Goal: Book appointment/travel/reservation

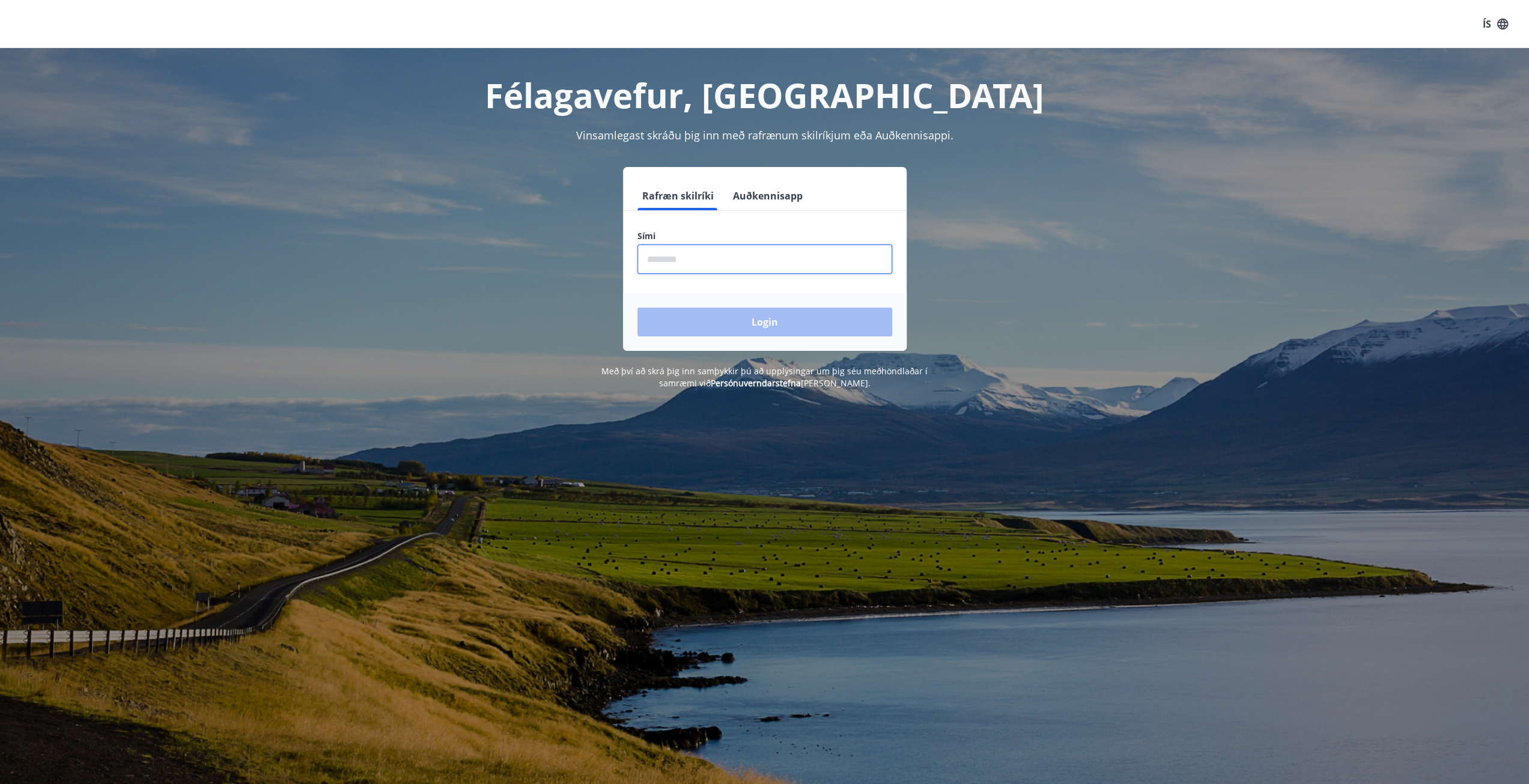
click at [689, 264] on input "phone" at bounding box center [764, 259] width 255 height 30
type input "********"
click at [637, 308] on button "Login" at bounding box center [764, 322] width 255 height 29
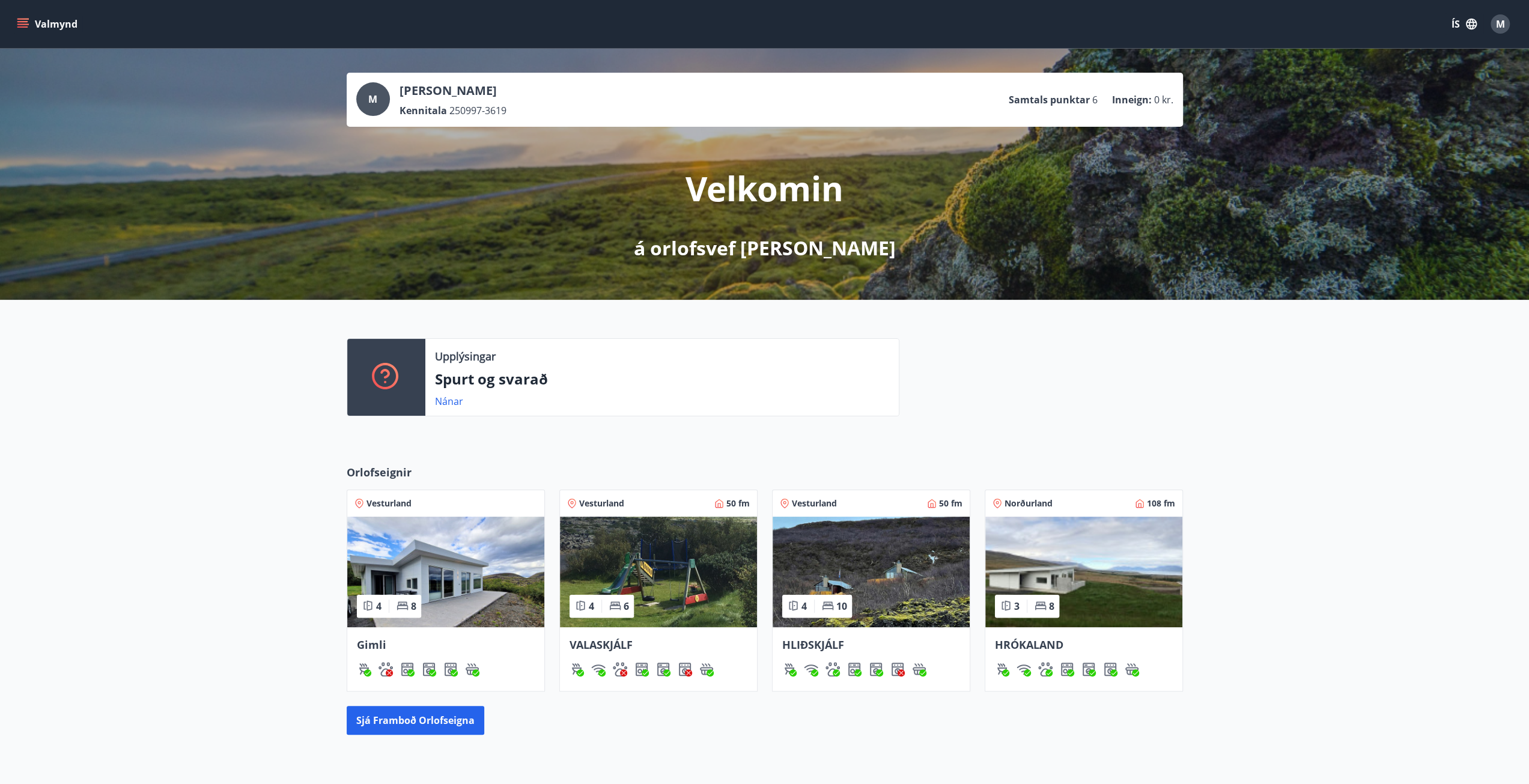
click at [460, 579] on img at bounding box center [446, 571] width 197 height 110
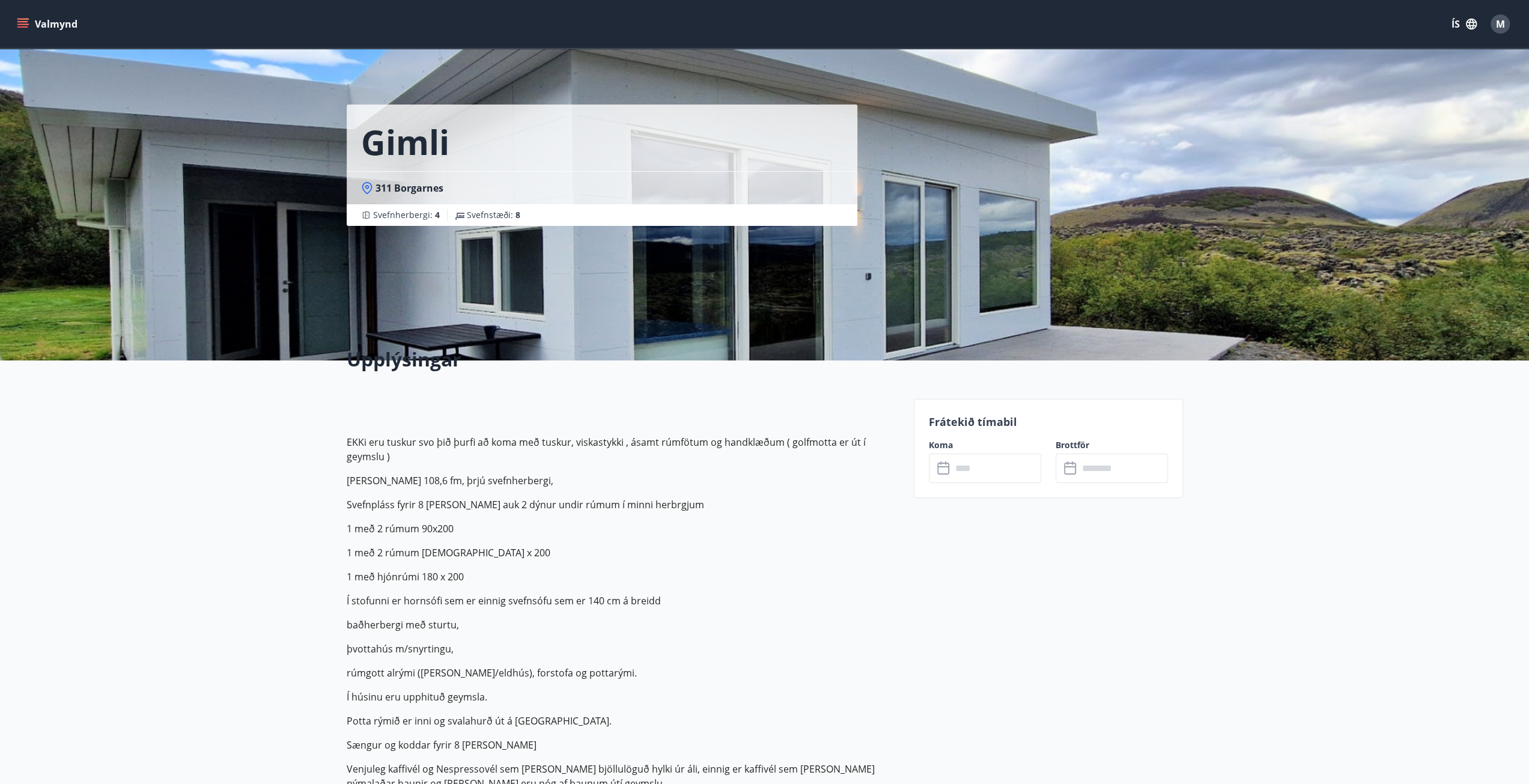
click at [945, 464] on icon at bounding box center [945, 462] width 1 height 4
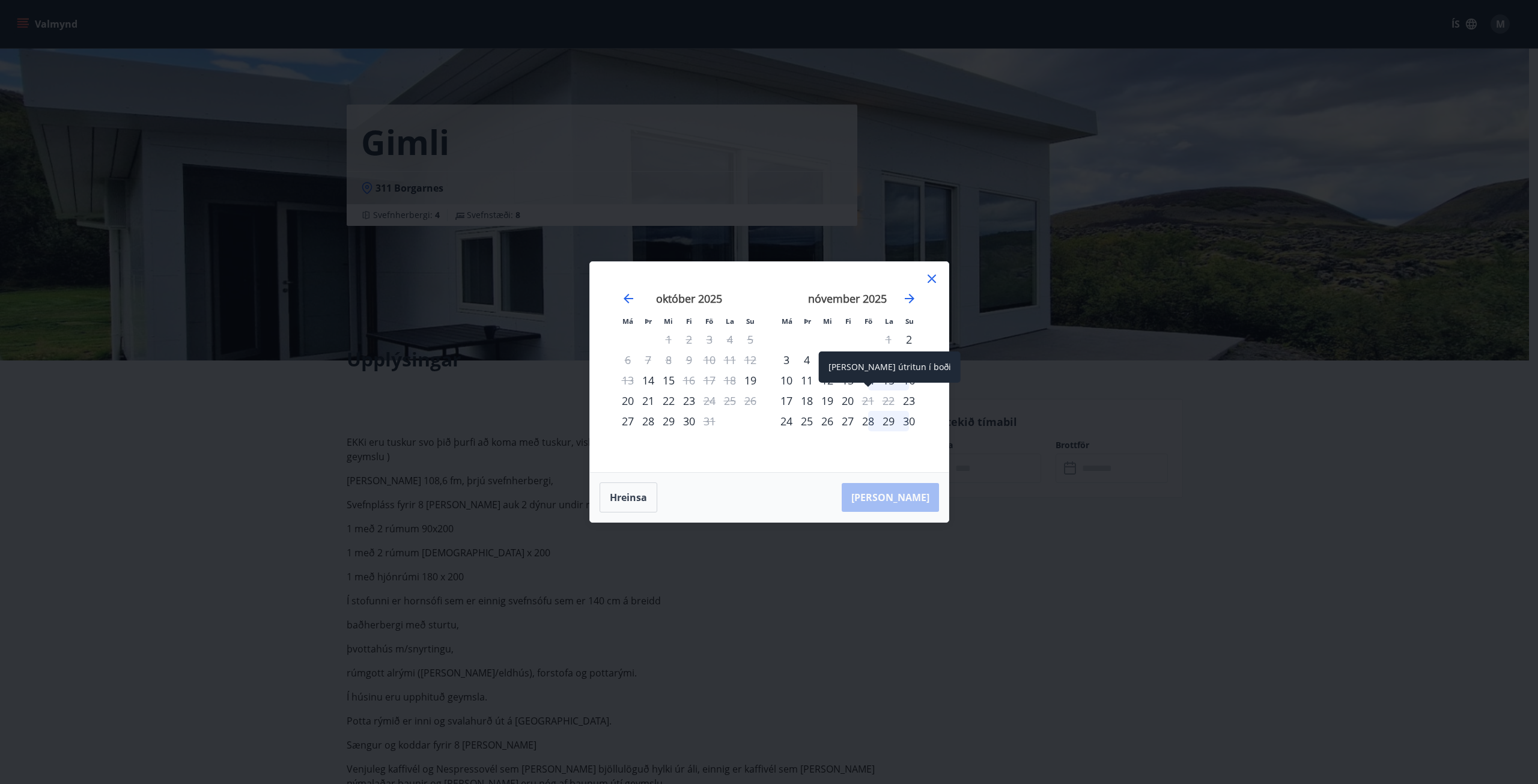
click at [877, 394] on div "21" at bounding box center [868, 400] width 20 height 20
click at [870, 383] on div "14" at bounding box center [868, 380] width 20 height 20
click at [873, 378] on div "14" at bounding box center [868, 380] width 20 height 20
click at [879, 375] on div "15" at bounding box center [889, 380] width 20 height 20
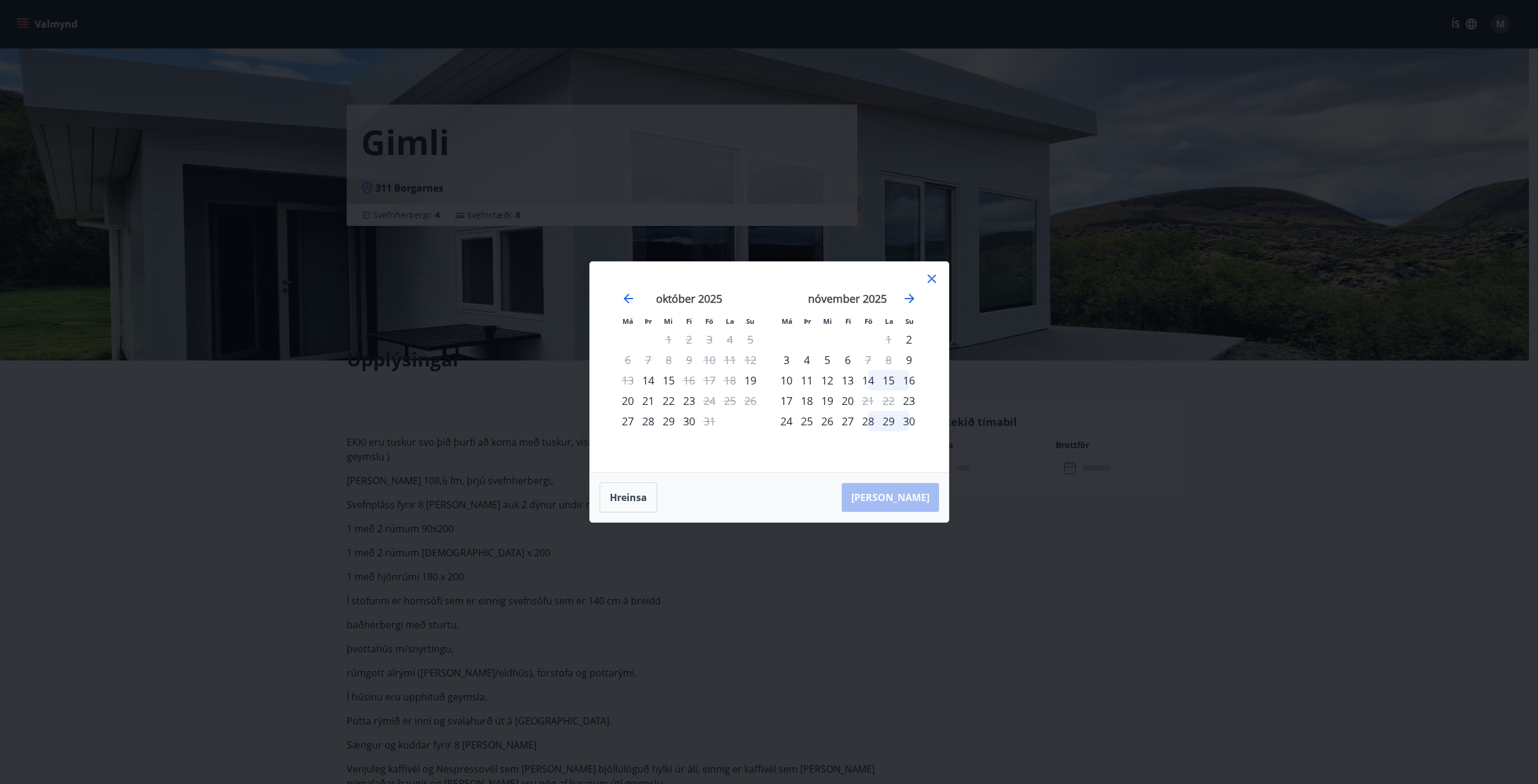
click at [883, 375] on div "15" at bounding box center [889, 380] width 20 height 20
click at [884, 374] on div "15" at bounding box center [889, 380] width 20 height 20
click at [894, 374] on div "15" at bounding box center [889, 380] width 20 height 20
click at [896, 375] on div "15" at bounding box center [889, 380] width 20 height 20
click at [850, 381] on div "13" at bounding box center [848, 380] width 20 height 20
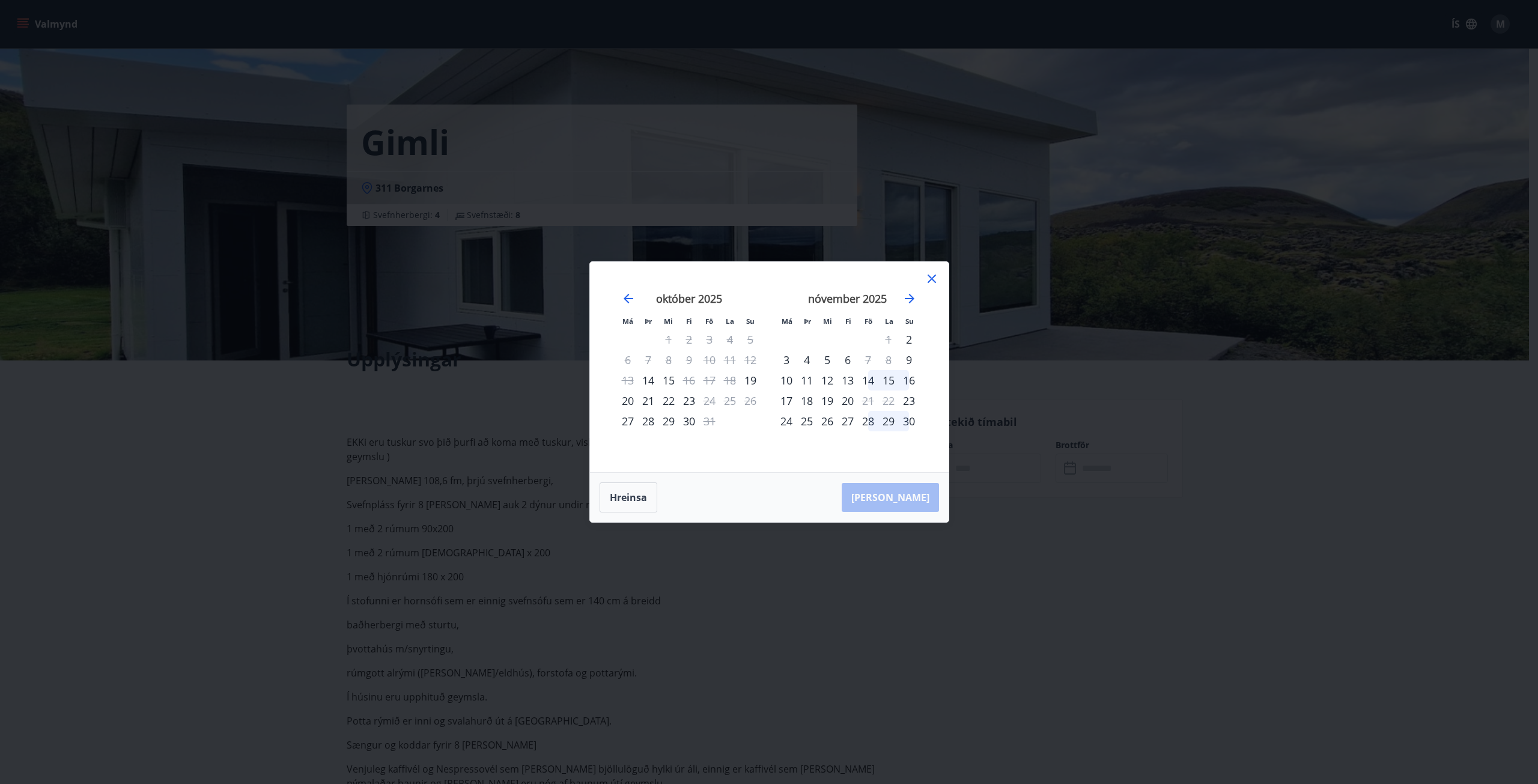
click at [848, 382] on div "13" at bounding box center [848, 380] width 20 height 20
drag, startPoint x: 848, startPoint y: 382, endPoint x: 842, endPoint y: 376, distance: 8.5
click at [847, 382] on div "13" at bounding box center [848, 380] width 20 height 20
click at [638, 491] on button "Hreinsa" at bounding box center [629, 497] width 58 height 30
click at [634, 483] on button "Hreinsa" at bounding box center [629, 497] width 58 height 30
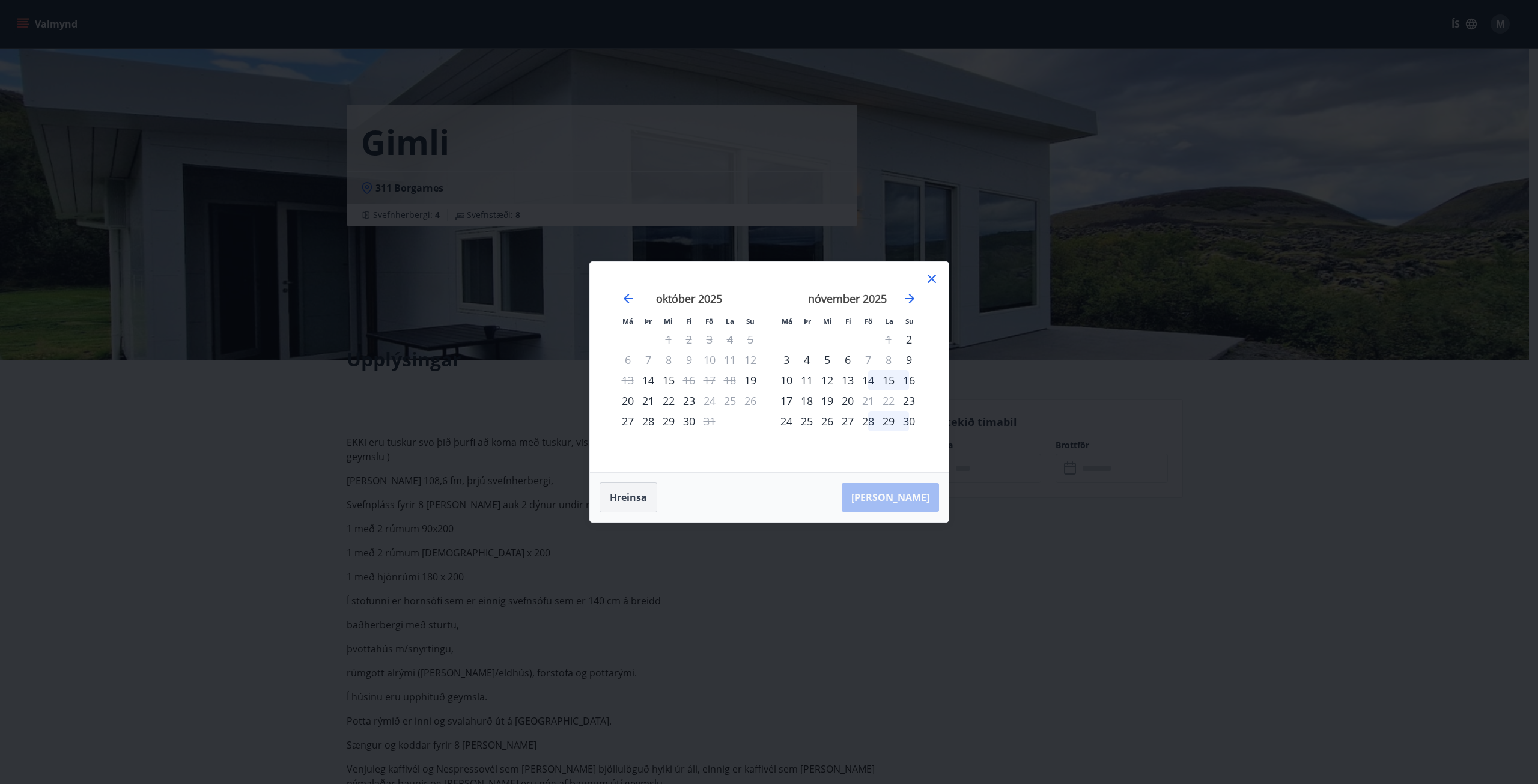
click at [637, 492] on button "Hreinsa" at bounding box center [629, 497] width 58 height 30
click at [637, 491] on button "Hreinsa" at bounding box center [629, 497] width 58 height 30
click at [869, 377] on div "14" at bounding box center [868, 380] width 20 height 20
click at [906, 377] on div "16" at bounding box center [909, 380] width 20 height 20
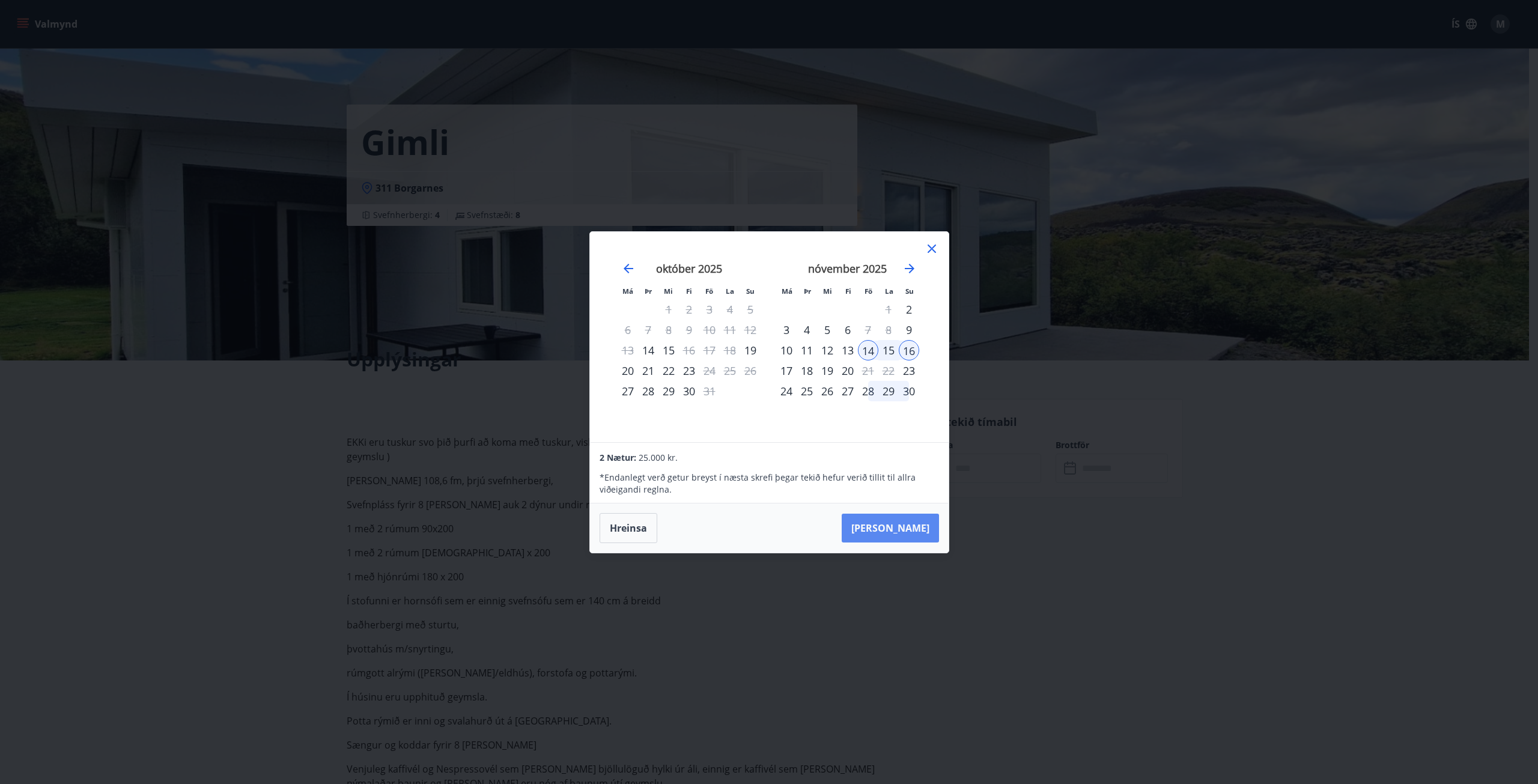
click at [923, 530] on button "[PERSON_NAME]" at bounding box center [891, 528] width 97 height 29
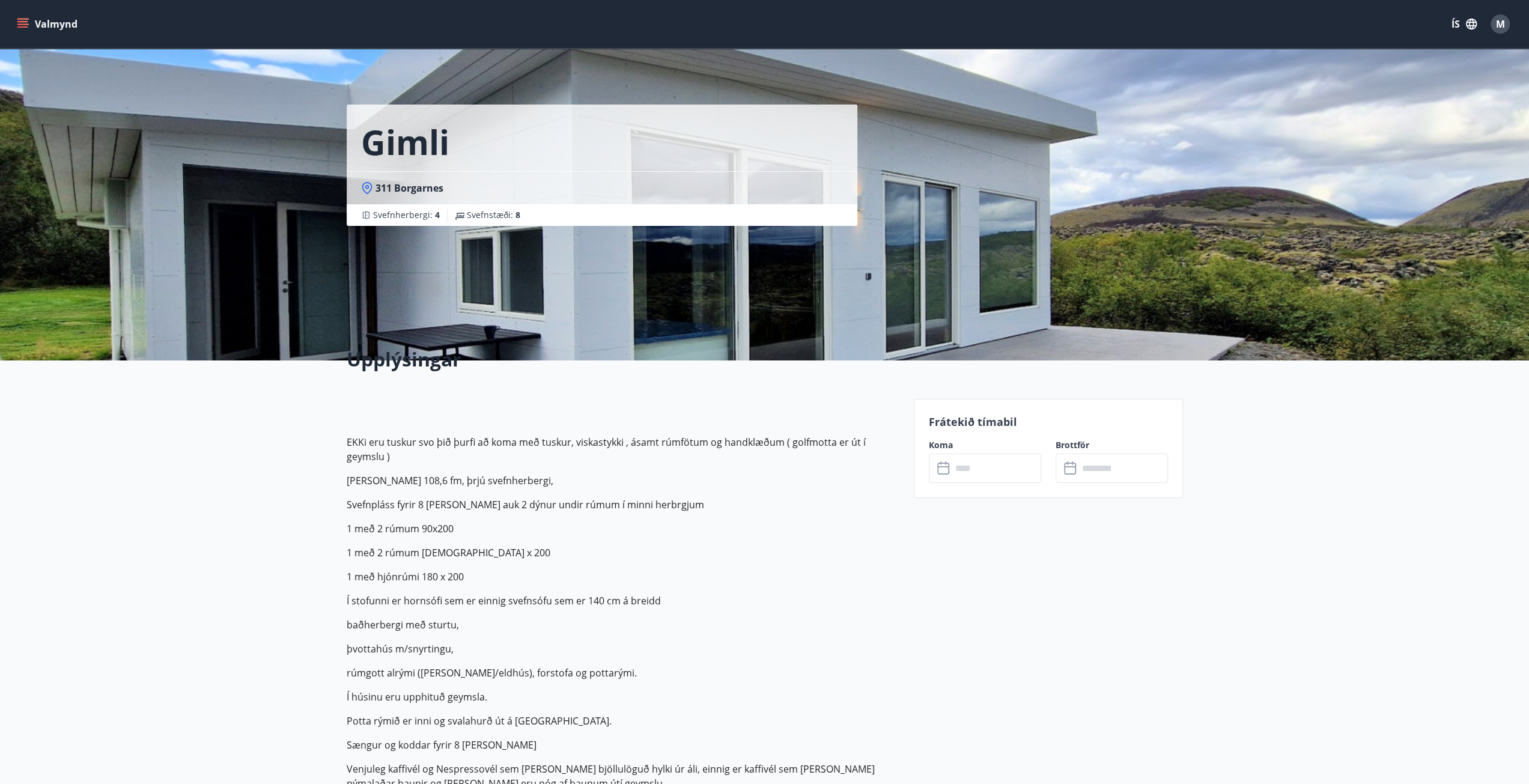
type input "******"
click at [1090, 581] on button "Greiða" at bounding box center [1112, 578] width 113 height 29
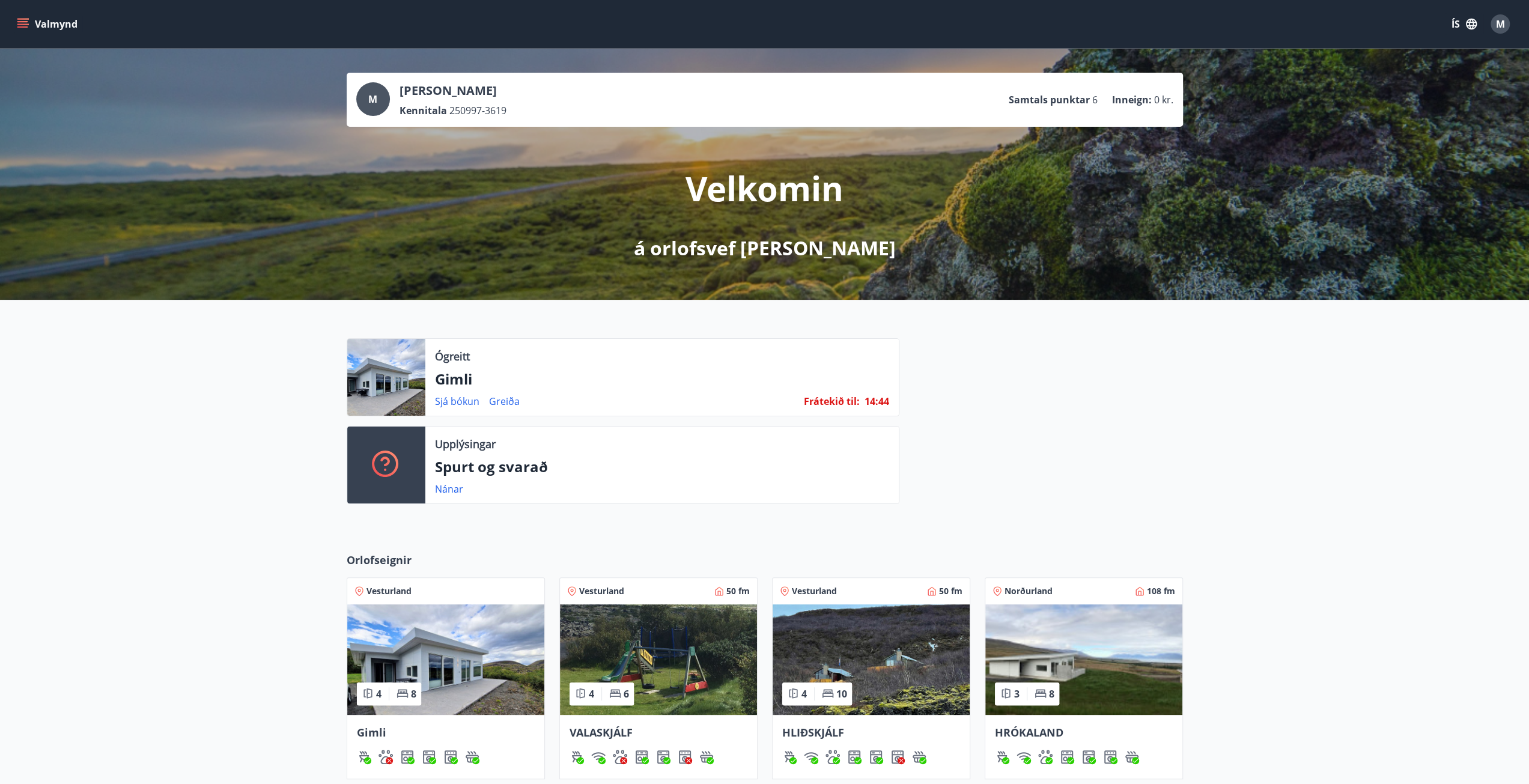
scroll to position [180, 0]
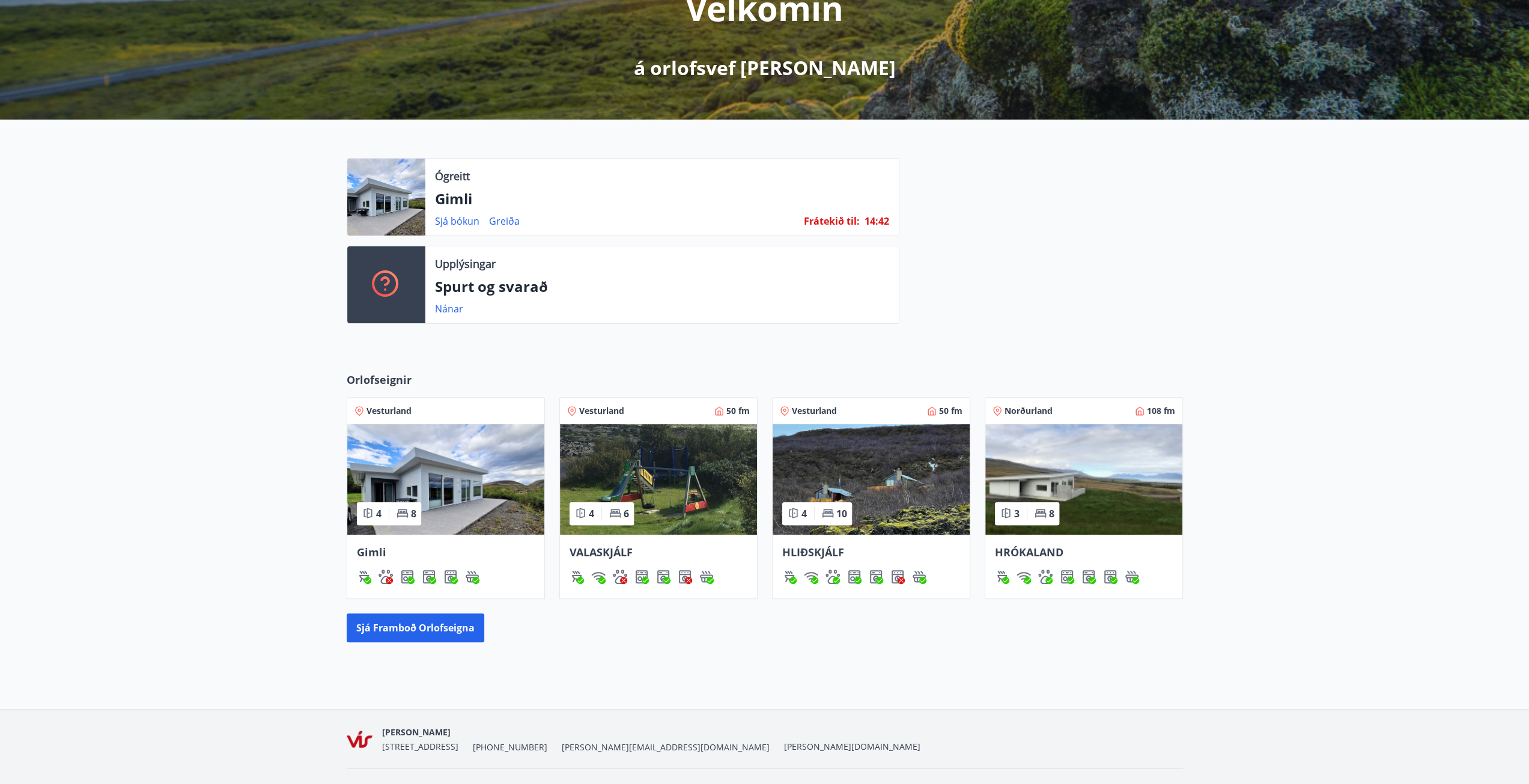
click at [625, 457] on img at bounding box center [658, 479] width 197 height 110
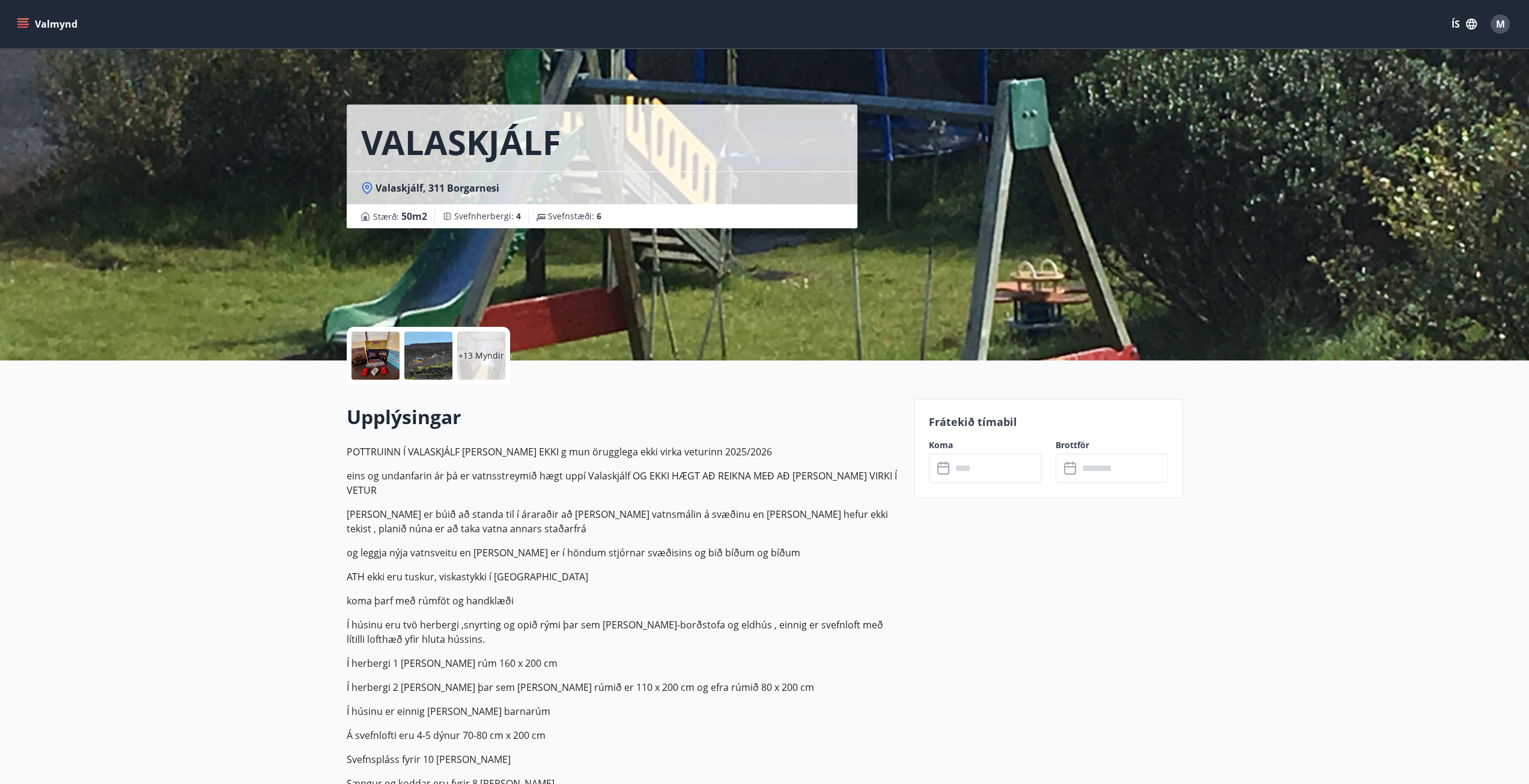
click at [979, 479] on div "​ ​" at bounding box center [985, 468] width 113 height 30
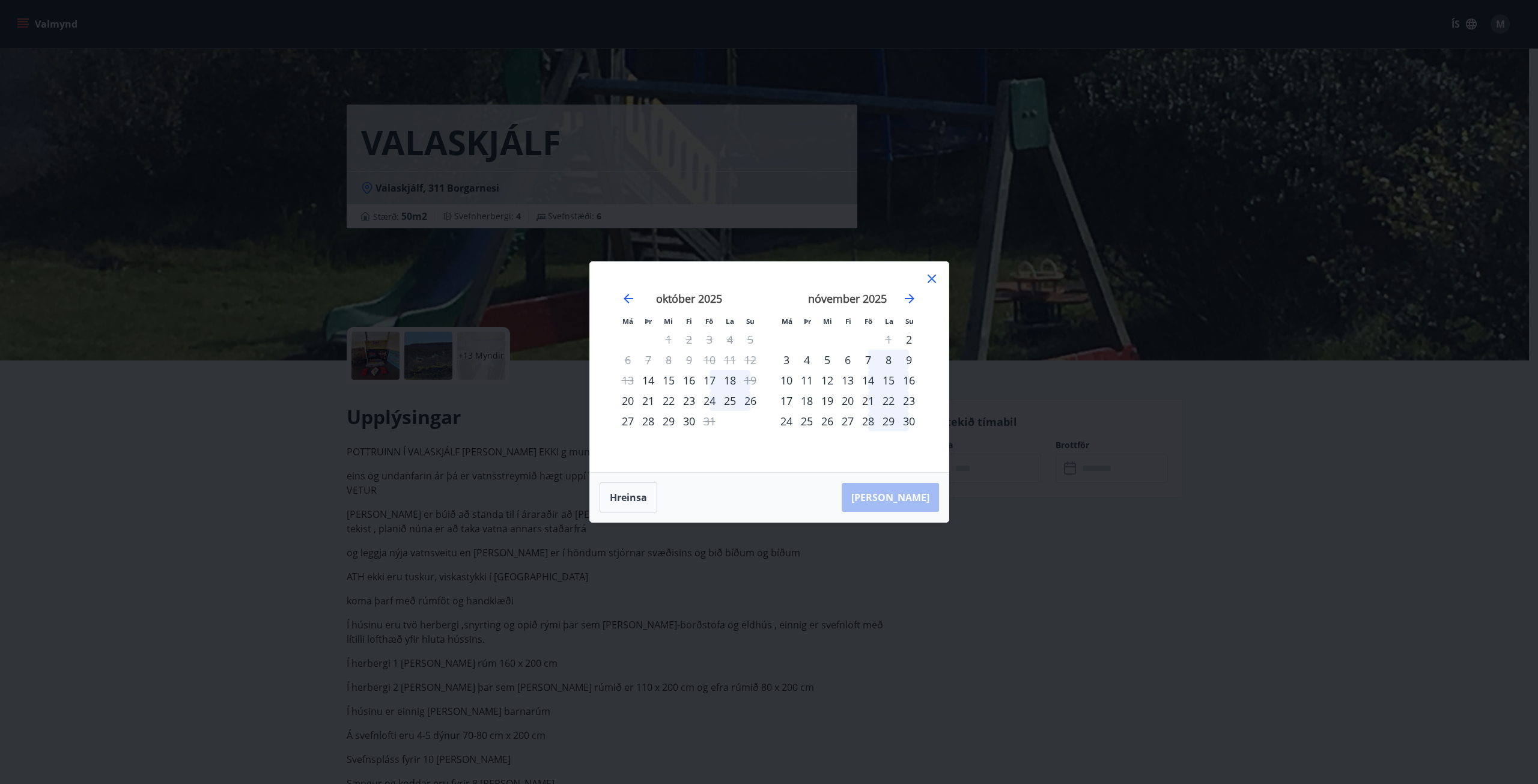
click at [708, 401] on div "24" at bounding box center [709, 400] width 20 height 20
click at [750, 401] on div "26" at bounding box center [750, 400] width 20 height 20
click at [720, 400] on div "25" at bounding box center [730, 400] width 20 height 20
click at [717, 400] on div "24" at bounding box center [709, 400] width 20 height 20
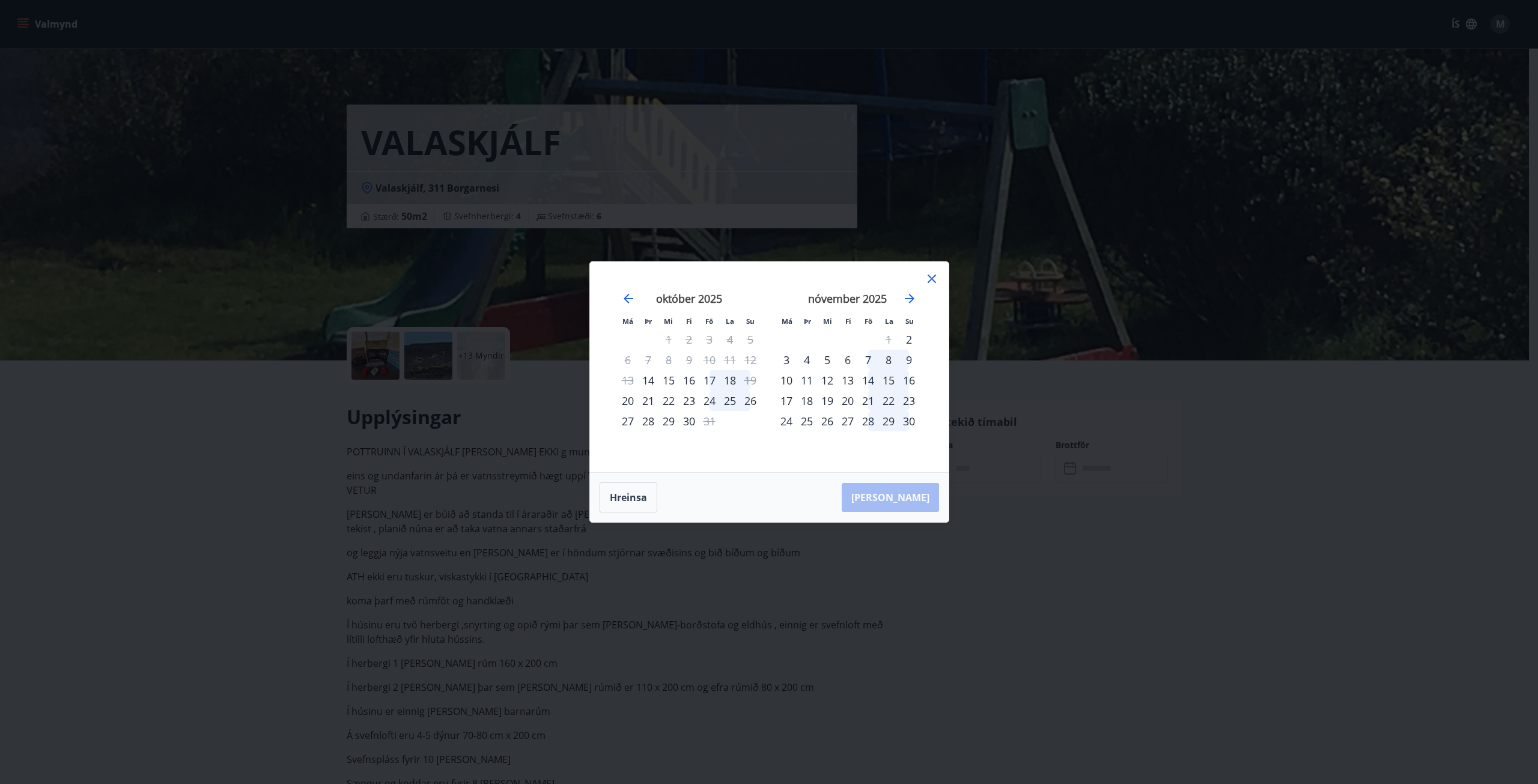
click at [1318, 448] on div "Má Þr Mi Fi Fö La Su Má Þr Mi Fi Fö La Su [DATE] 1 2 3 4 5 6 7 8 9 10 11 12 13 …" at bounding box center [769, 392] width 1538 height 784
click at [1317, 448] on div "Má Þr Mi Fi Fö La Su Má Þr Mi Fi Fö La Su [DATE] 1 2 3 4 5 6 7 8 9 10 11 12 13 …" at bounding box center [769, 392] width 1538 height 784
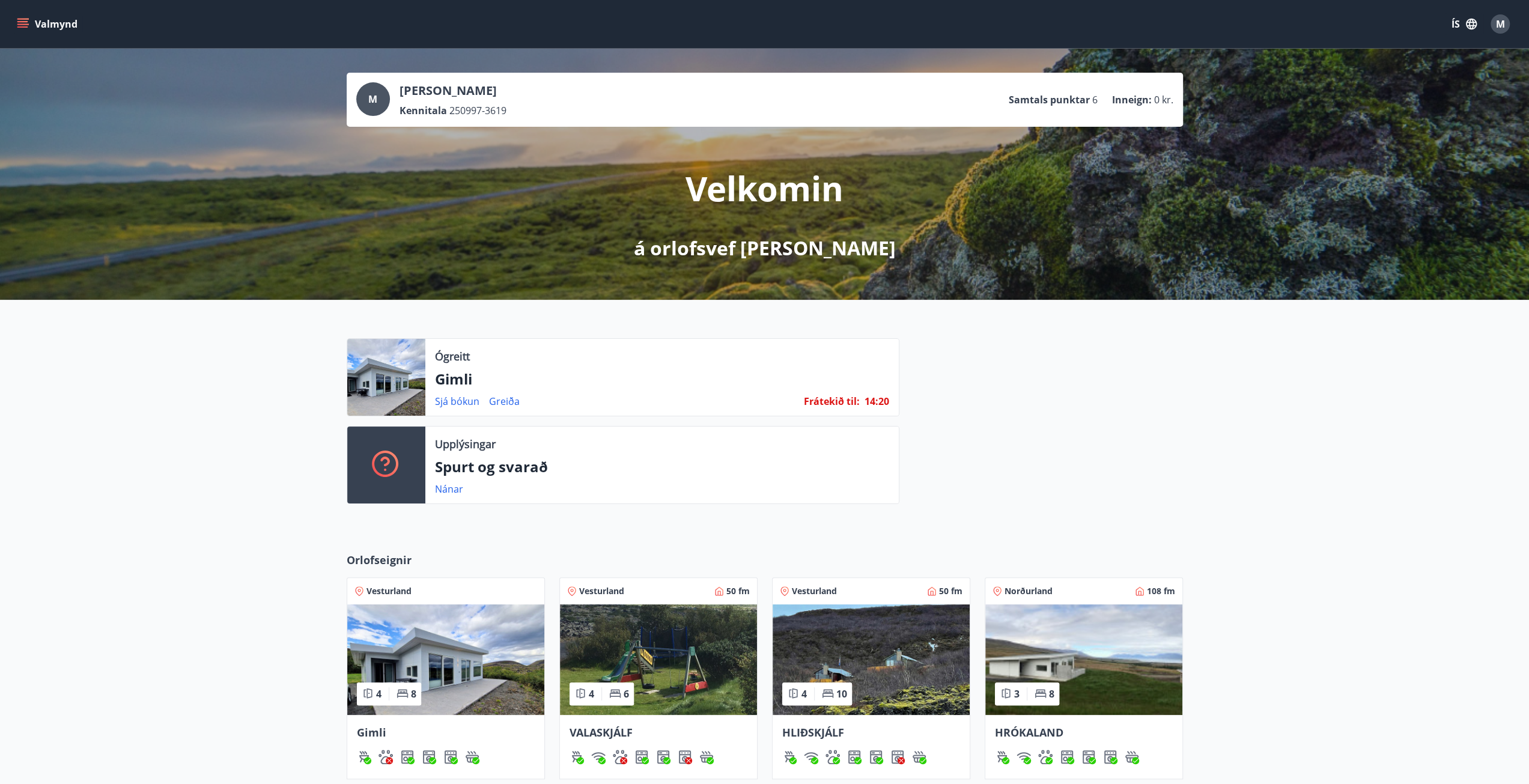
click at [824, 648] on img at bounding box center [871, 659] width 197 height 110
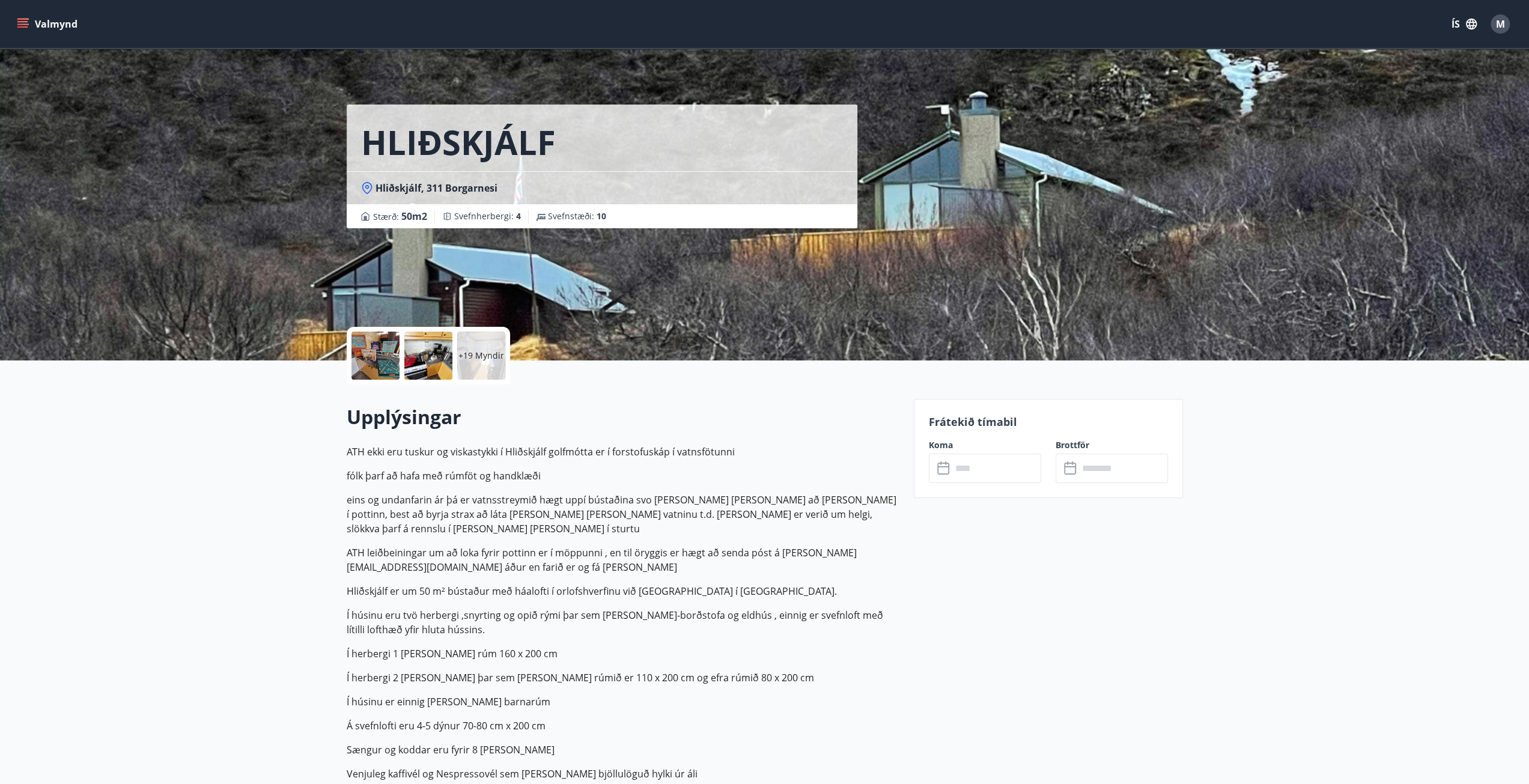
click at [993, 465] on input "text" at bounding box center [996, 468] width 89 height 30
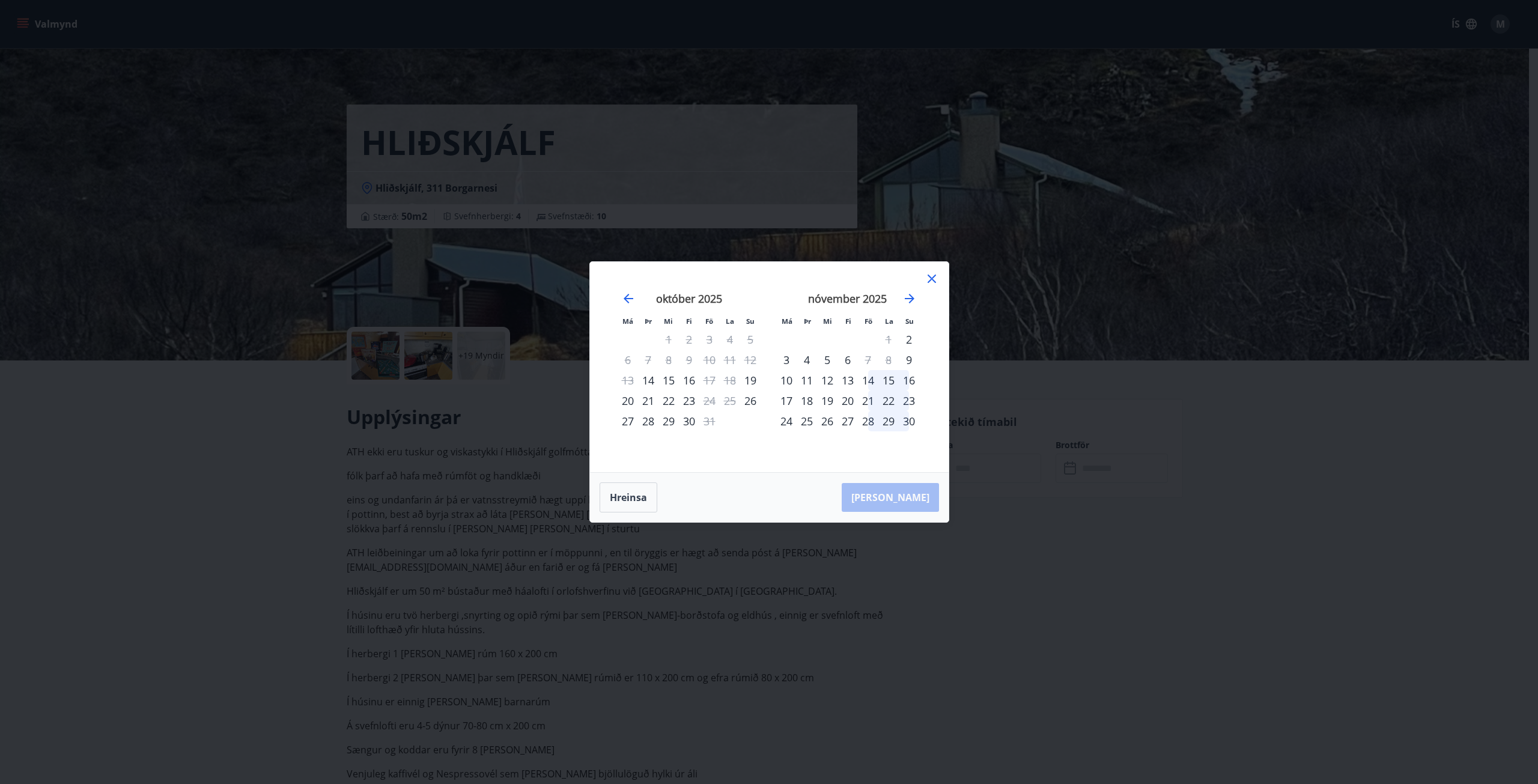
click at [932, 284] on icon at bounding box center [932, 279] width 14 height 14
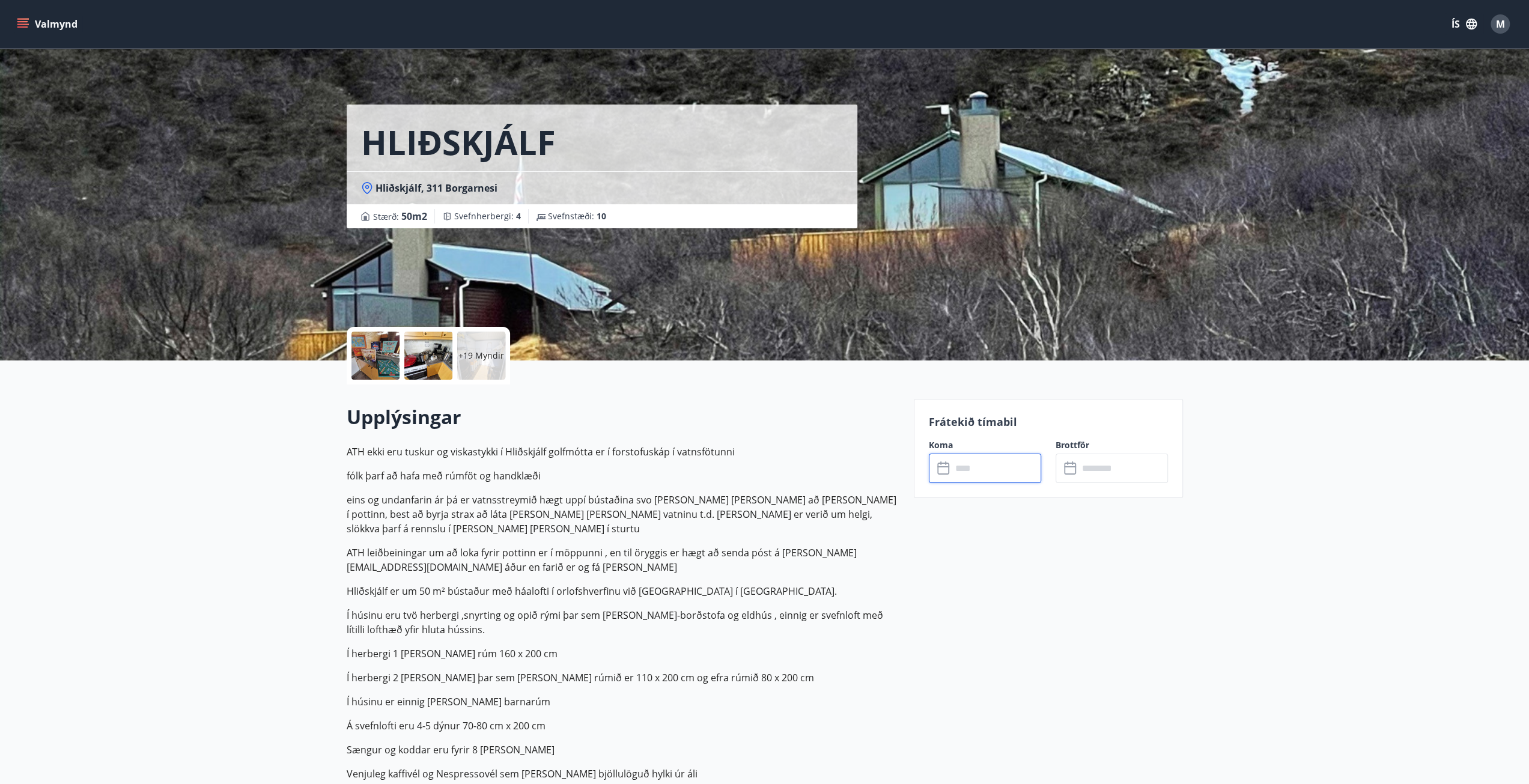
scroll to position [180, 0]
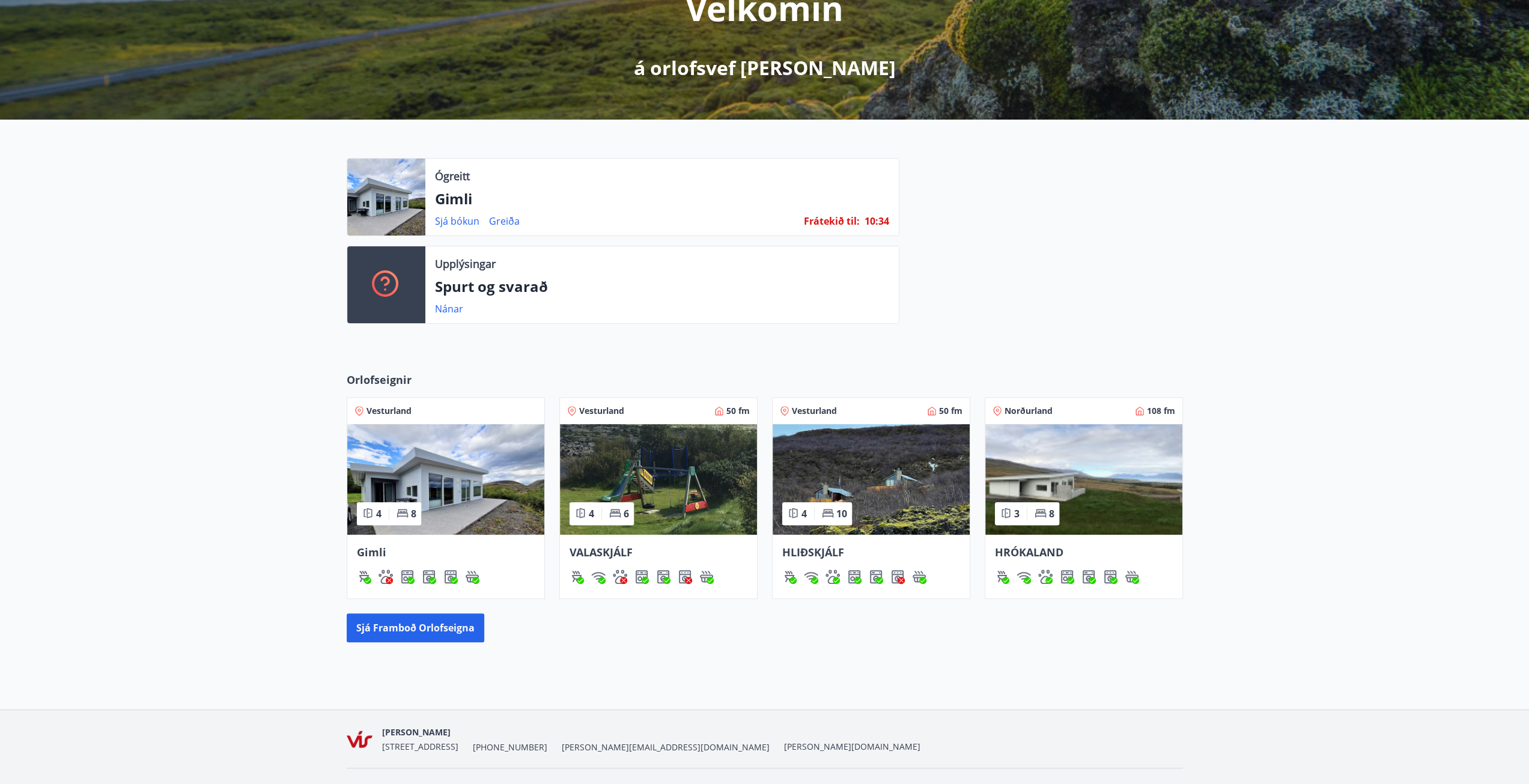
click at [1091, 444] on img at bounding box center [1083, 479] width 197 height 110
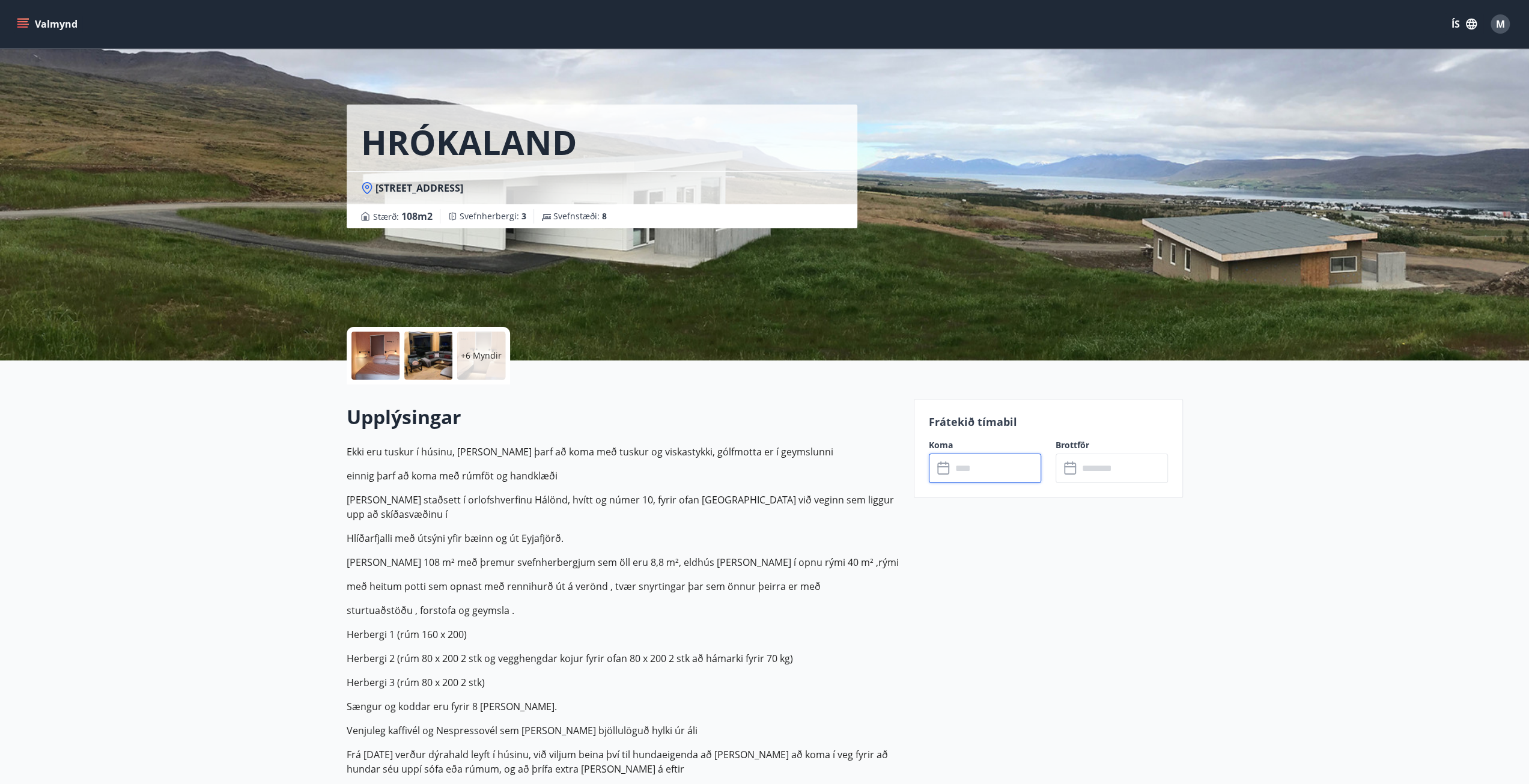
click at [981, 470] on input "text" at bounding box center [996, 468] width 89 height 30
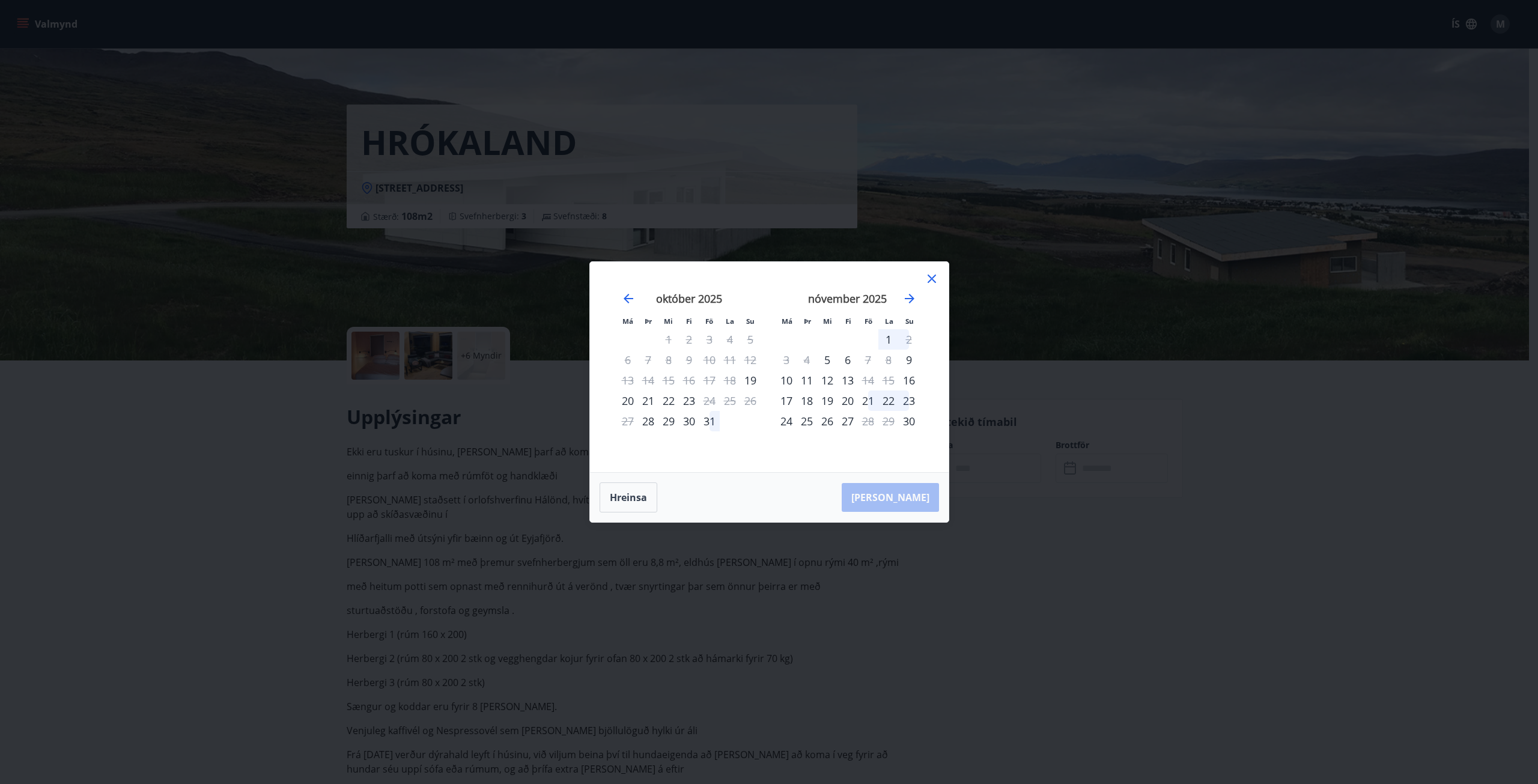
click at [931, 284] on icon at bounding box center [932, 279] width 14 height 14
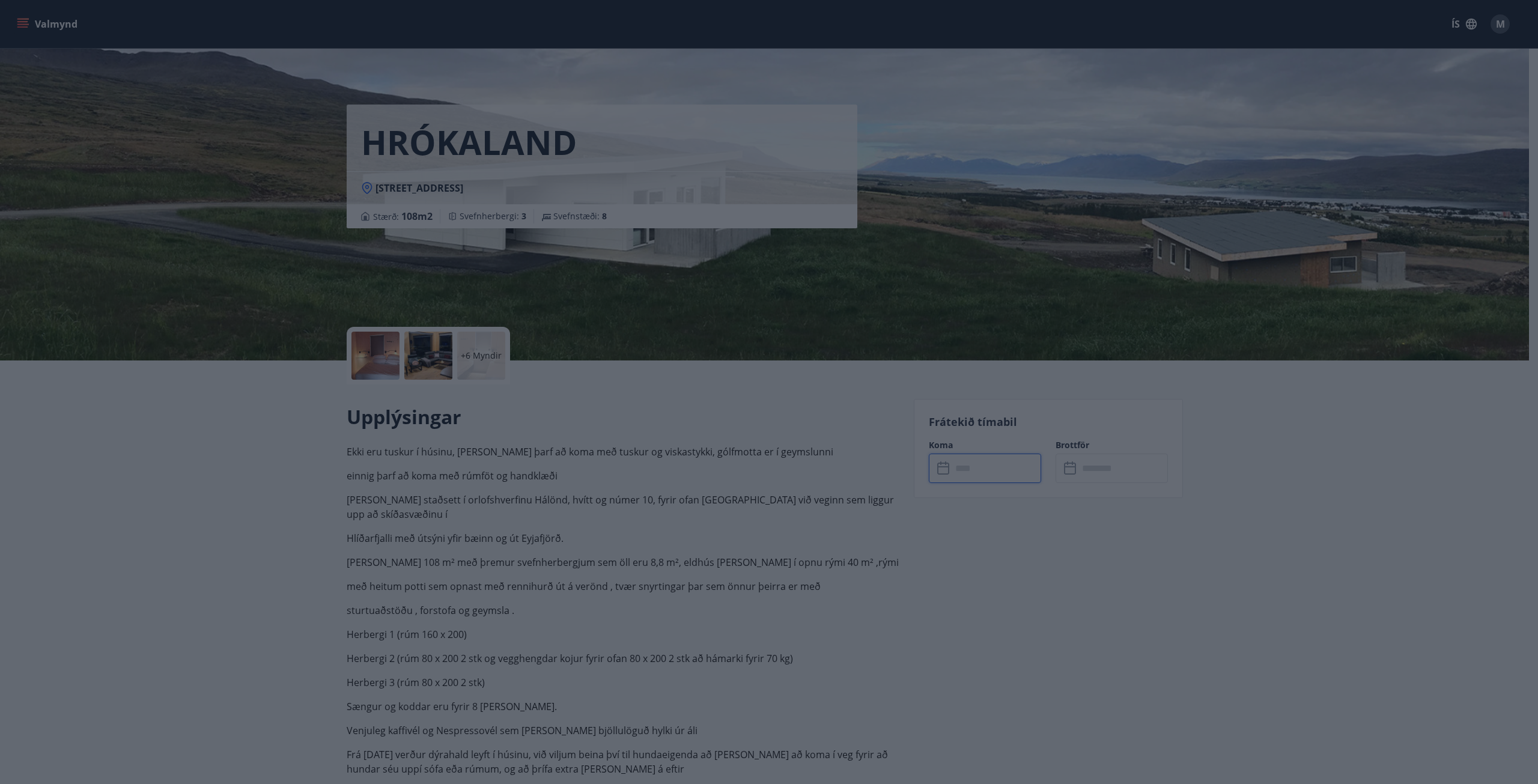
click at [934, 284] on icon at bounding box center [932, 279] width 14 height 14
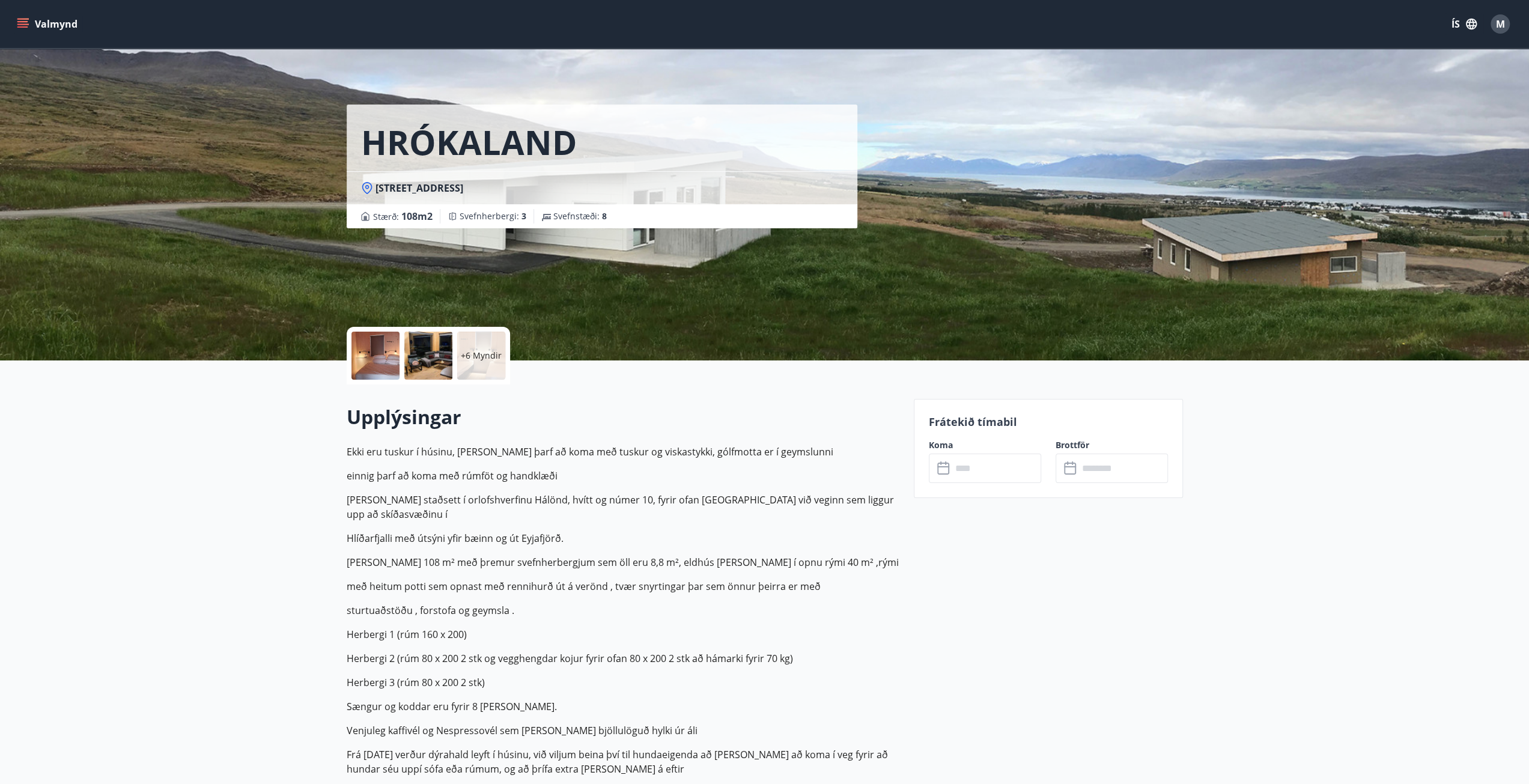
click at [440, 346] on div at bounding box center [428, 355] width 48 height 48
